Goal: Transaction & Acquisition: Purchase product/service

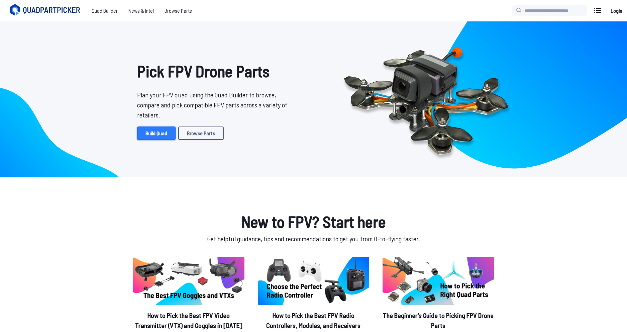
click at [167, 138] on link "Build Quad" at bounding box center [156, 132] width 38 height 13
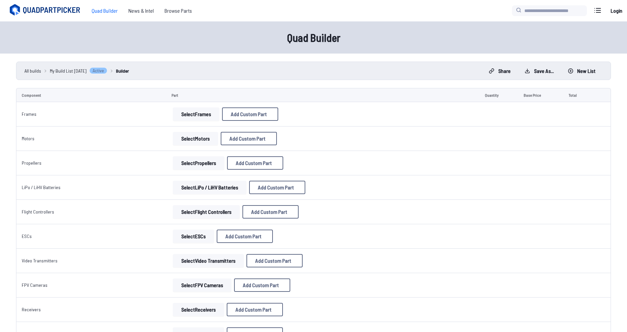
click at [55, 9] on icon at bounding box center [52, 10] width 58 height 7
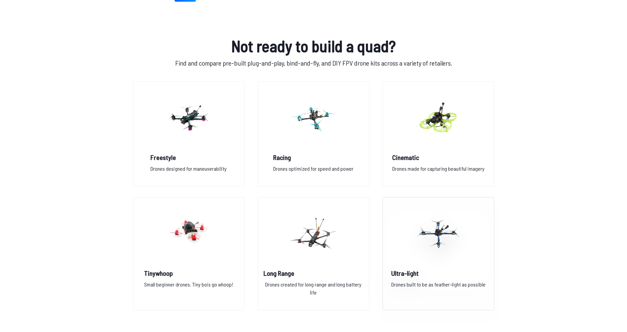
scroll to position [530, 0]
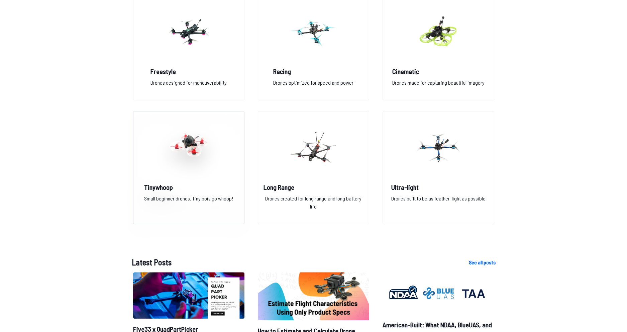
click at [207, 145] on img at bounding box center [188, 147] width 48 height 59
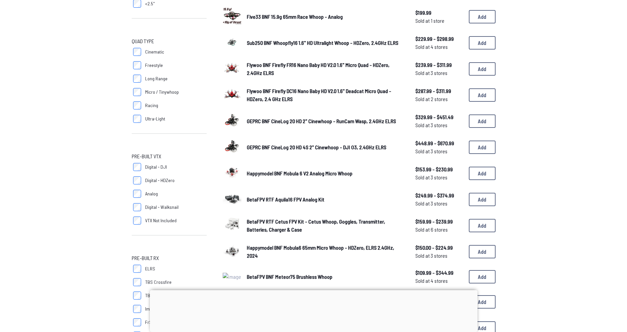
scroll to position [162, 0]
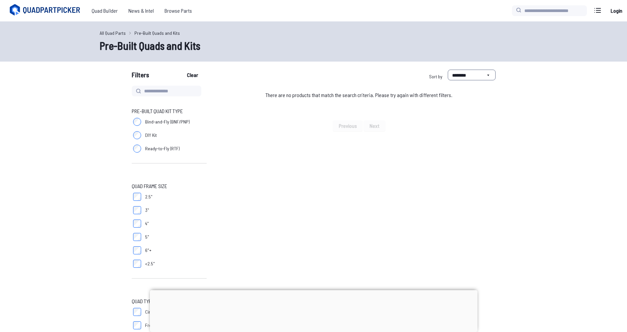
click at [136, 71] on span "Filters" at bounding box center [140, 76] width 17 height 13
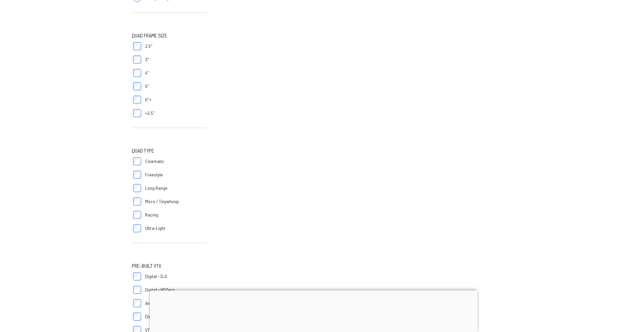
scroll to position [185, 0]
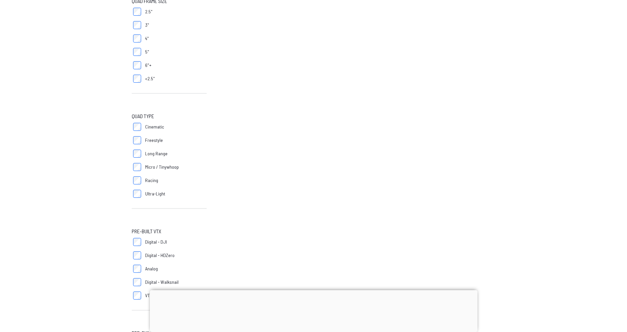
click at [311, 290] on div at bounding box center [314, 290] width 328 height 0
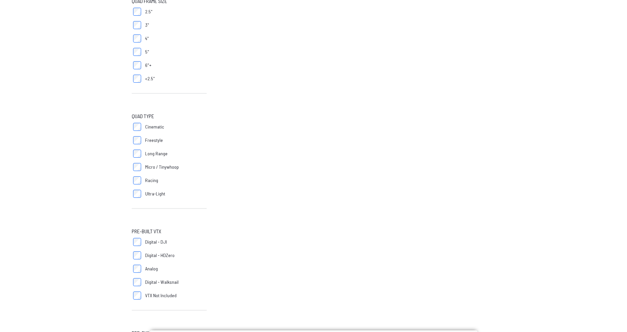
scroll to position [19, 0]
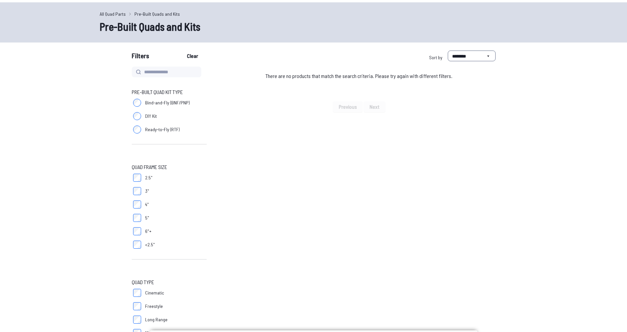
click at [116, 15] on link "All Quad Parts" at bounding box center [113, 13] width 26 height 7
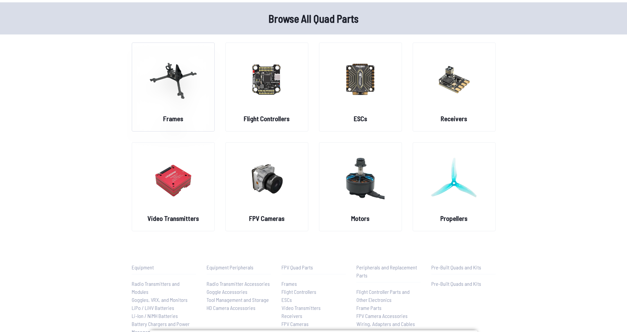
click at [195, 77] on img at bounding box center [173, 78] width 48 height 59
click at [183, 83] on img at bounding box center [173, 78] width 48 height 59
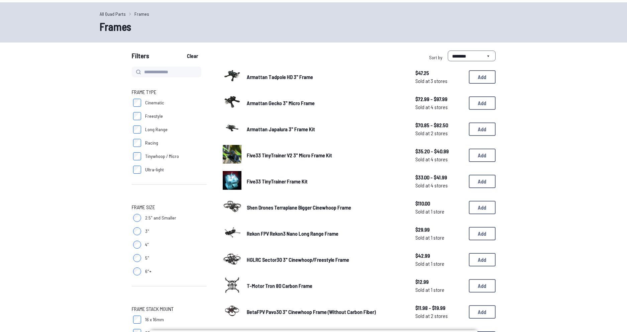
click at [321, 260] on span "HGLRC Sector30 3" Cinewhoop/Freestyle Frame" at bounding box center [298, 259] width 102 height 6
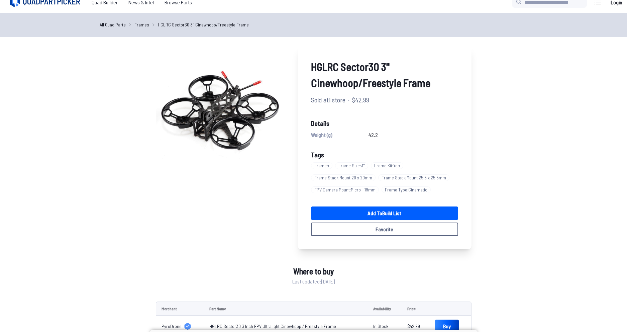
scroll to position [159, 0]
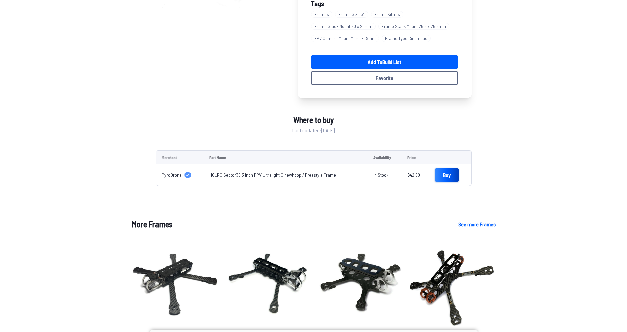
click at [435, 179] on link "Buy" at bounding box center [447, 174] width 24 height 13
